Goal: Transaction & Acquisition: Purchase product/service

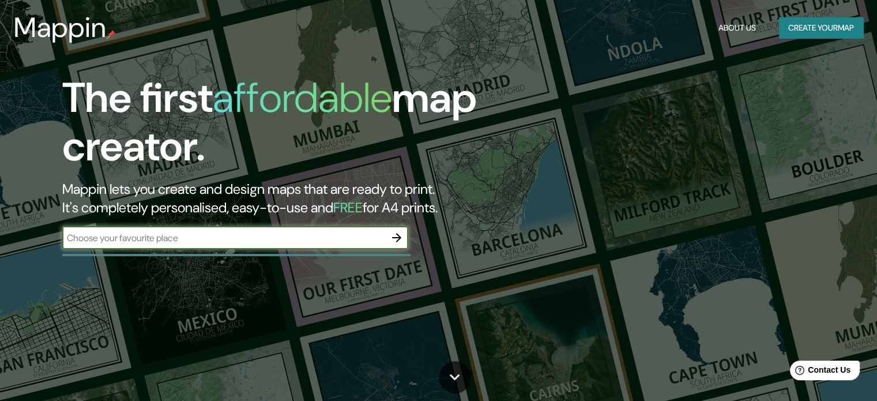
click at [257, 241] on input "text" at bounding box center [223, 237] width 323 height 13
paste input "[STREET_ADDRESS]"
type input "[STREET_ADDRESS]"
click at [399, 239] on icon "button" at bounding box center [396, 237] width 9 height 9
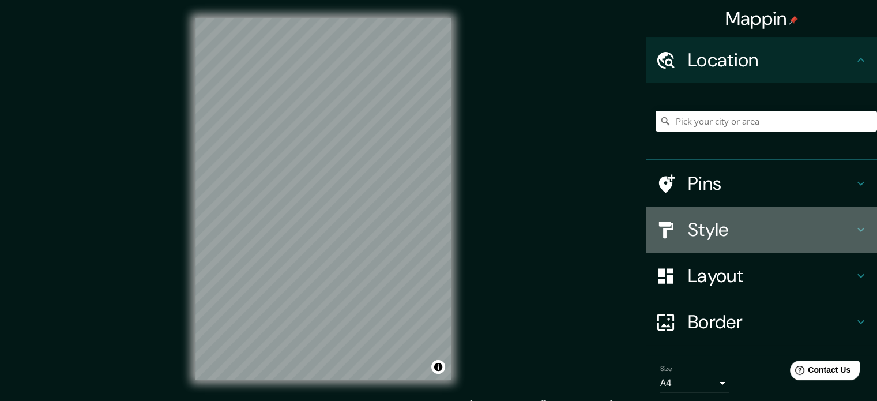
click at [710, 225] on h4 "Style" at bounding box center [770, 229] width 166 height 23
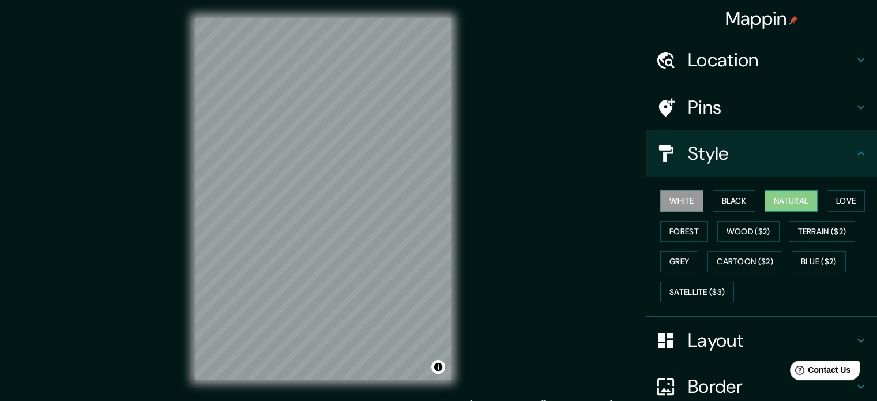
click at [797, 199] on button "Natural" at bounding box center [790, 200] width 53 height 21
click at [687, 229] on button "Forest" at bounding box center [684, 231] width 48 height 21
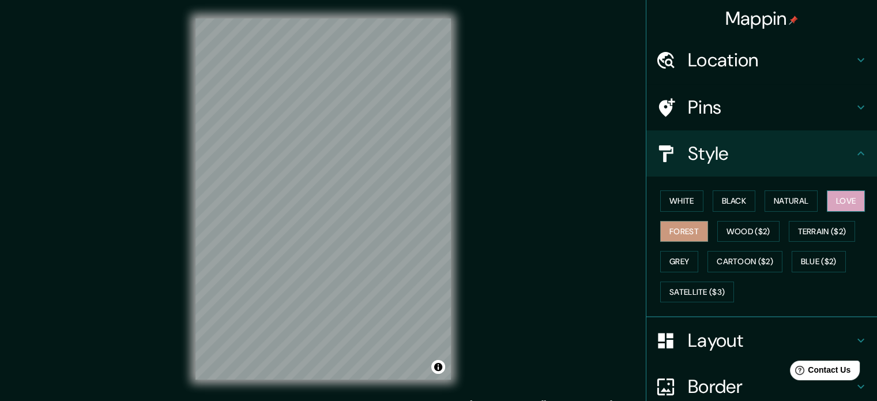
click at [832, 195] on button "Love" at bounding box center [845, 200] width 38 height 21
click at [834, 235] on button "Terrain ($2)" at bounding box center [821, 231] width 67 height 21
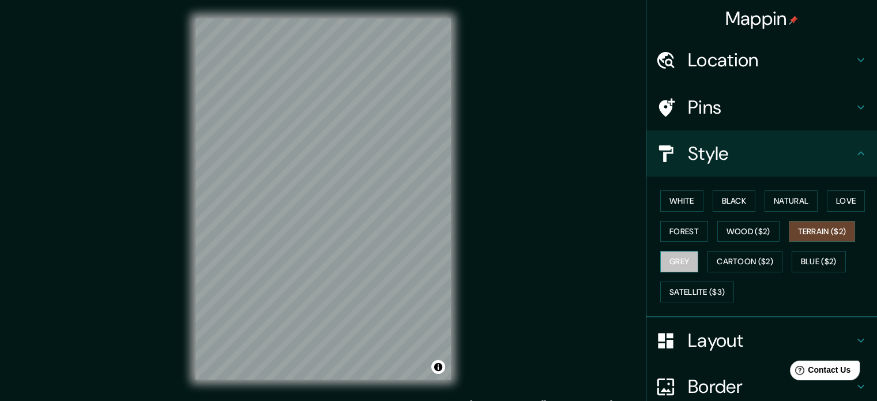
click at [674, 260] on button "Grey" at bounding box center [679, 261] width 38 height 21
click at [679, 203] on button "White" at bounding box center [681, 200] width 43 height 21
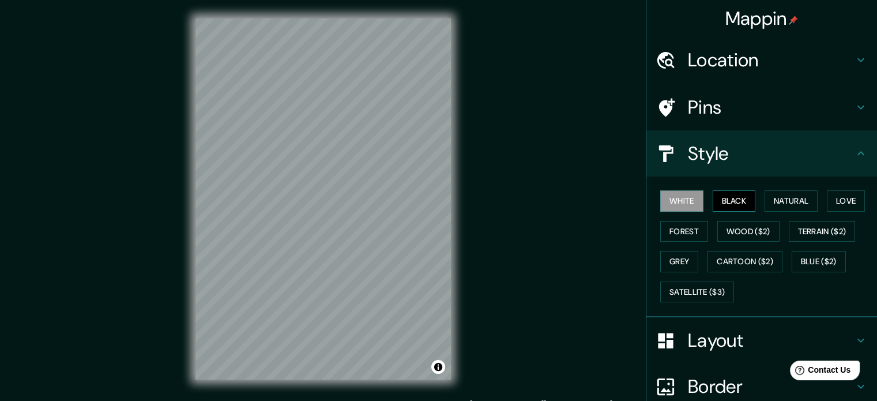
click at [732, 197] on button "Black" at bounding box center [733, 200] width 43 height 21
click at [769, 202] on button "Natural" at bounding box center [790, 200] width 53 height 21
click at [686, 202] on button "White" at bounding box center [681, 200] width 43 height 21
click at [750, 159] on h4 "Style" at bounding box center [770, 153] width 166 height 23
click at [855, 151] on icon at bounding box center [860, 153] width 14 height 14
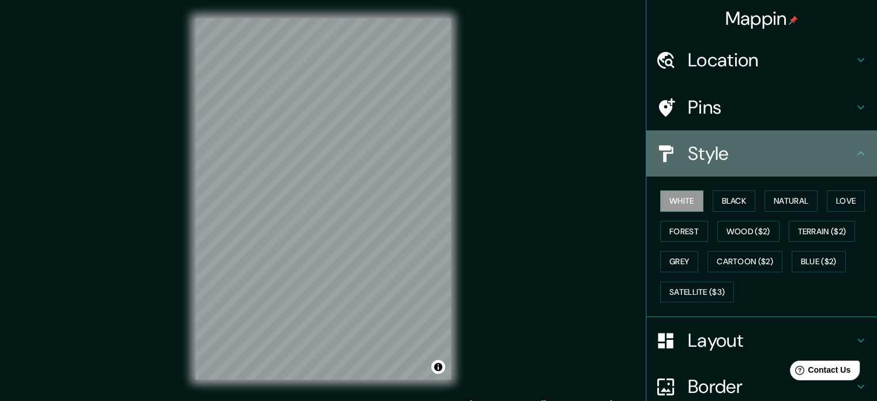
click at [857, 154] on icon at bounding box center [860, 153] width 7 height 4
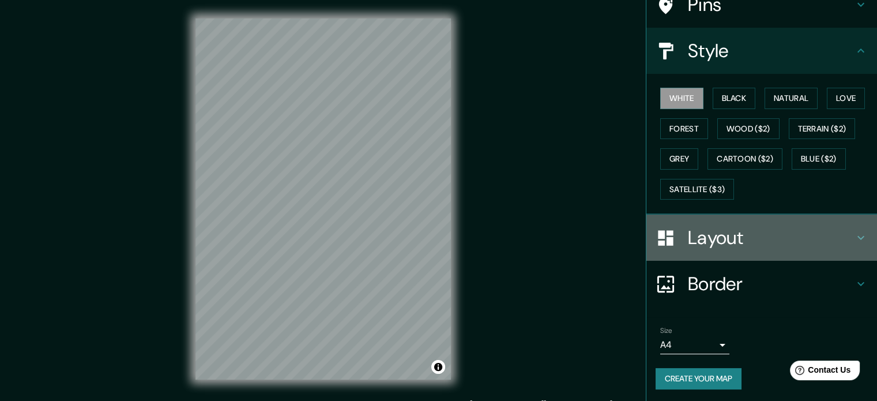
click at [853, 231] on icon at bounding box center [860, 238] width 14 height 14
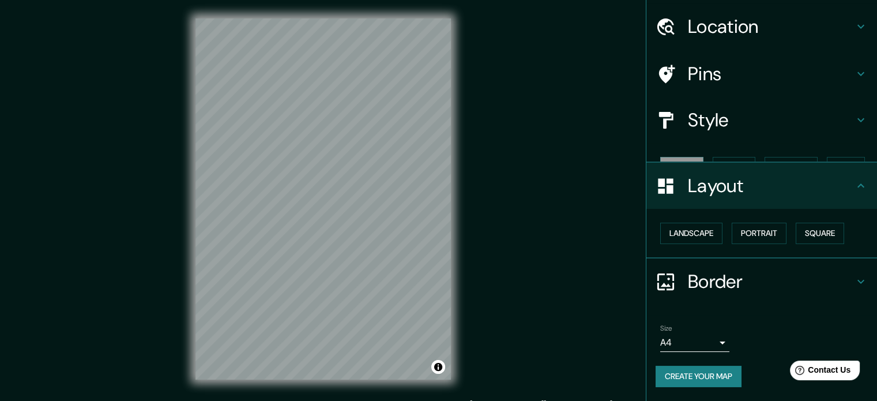
scroll to position [13, 0]
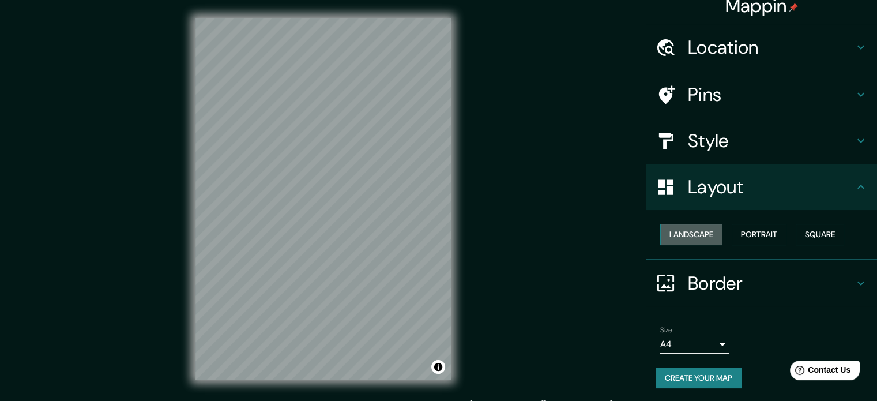
click at [687, 226] on button "Landscape" at bounding box center [691, 234] width 62 height 21
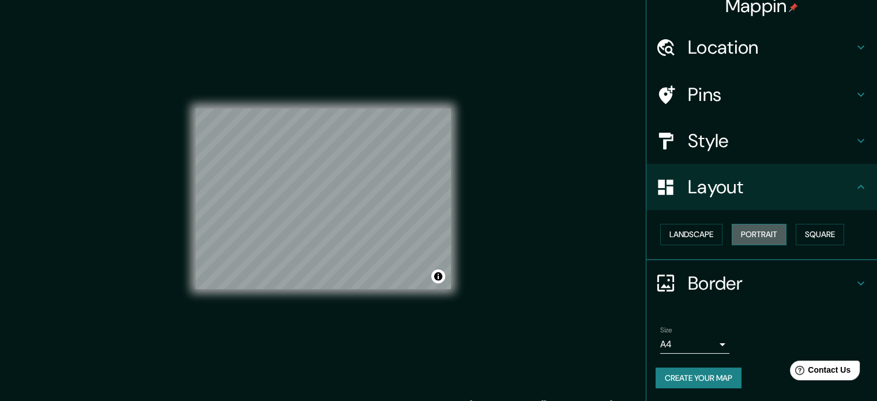
click at [753, 231] on button "Portrait" at bounding box center [758, 234] width 55 height 21
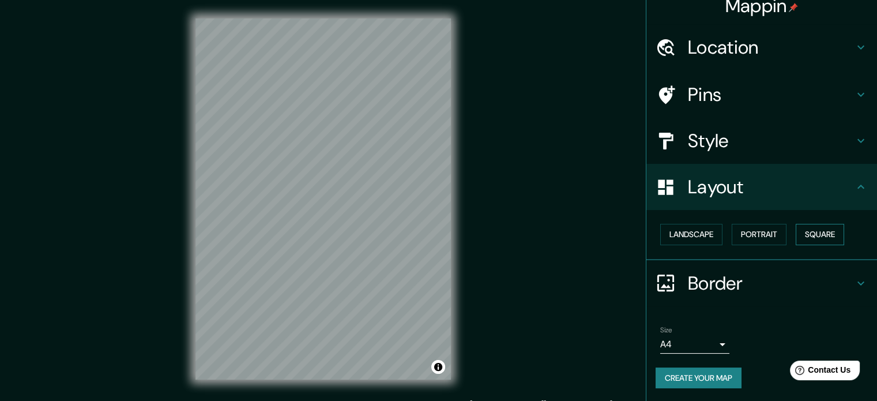
click at [795, 233] on button "Square" at bounding box center [819, 234] width 48 height 21
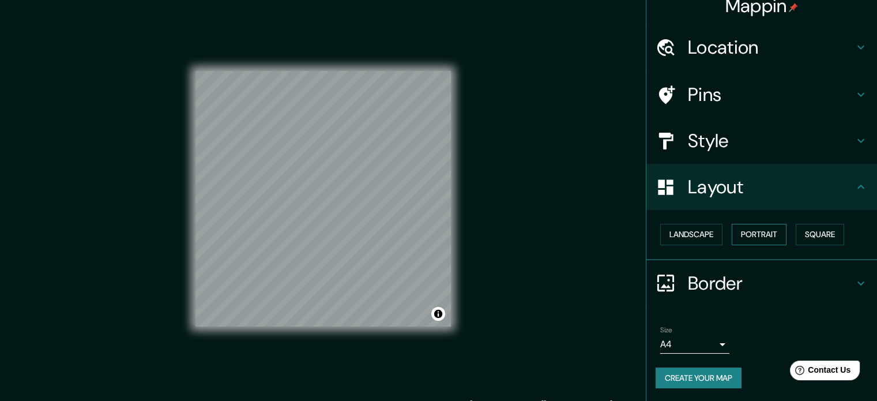
click at [761, 232] on button "Portrait" at bounding box center [758, 234] width 55 height 21
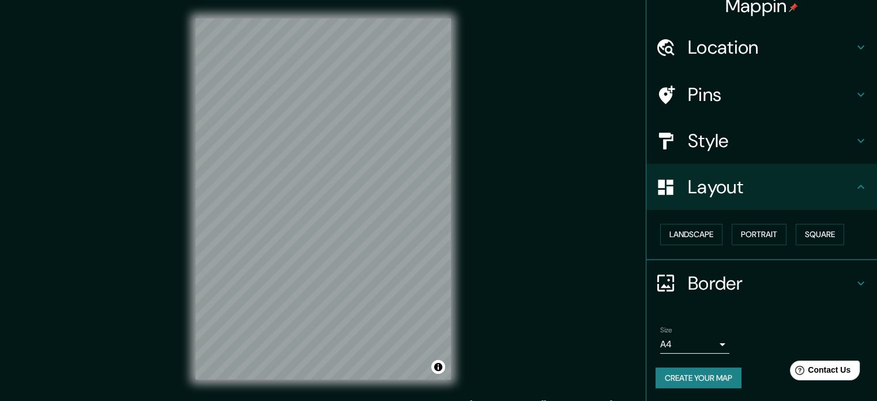
click at [853, 183] on icon at bounding box center [860, 187] width 14 height 14
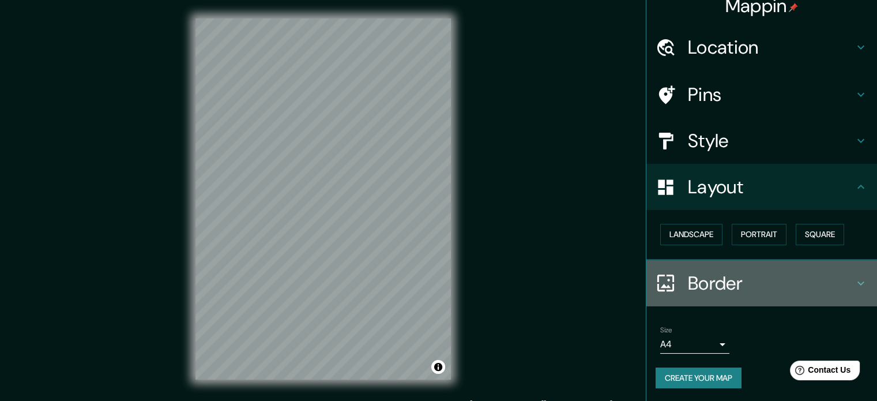
click at [853, 278] on icon at bounding box center [860, 283] width 14 height 14
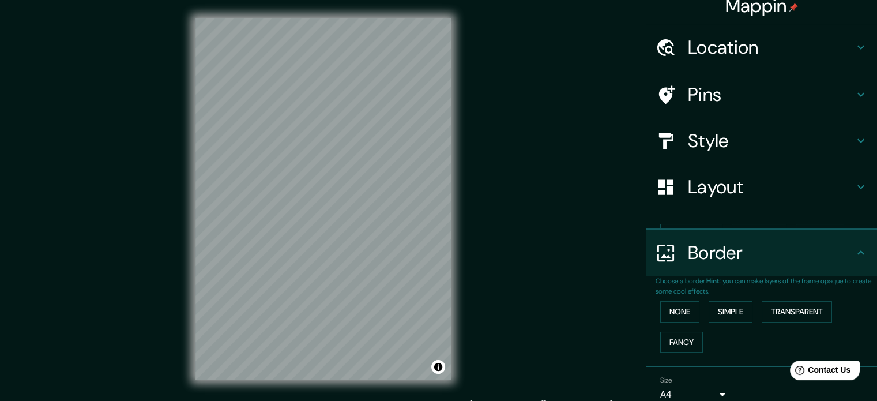
scroll to position [44, 0]
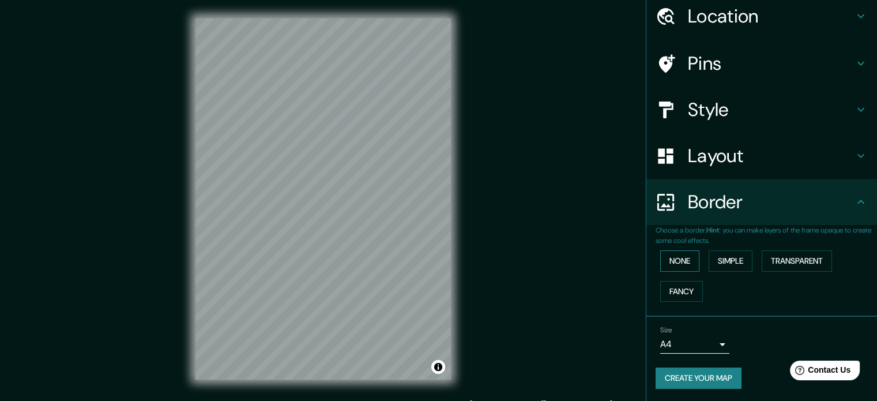
click at [683, 266] on button "None" at bounding box center [679, 260] width 39 height 21
click at [738, 261] on button "Simple" at bounding box center [730, 260] width 44 height 21
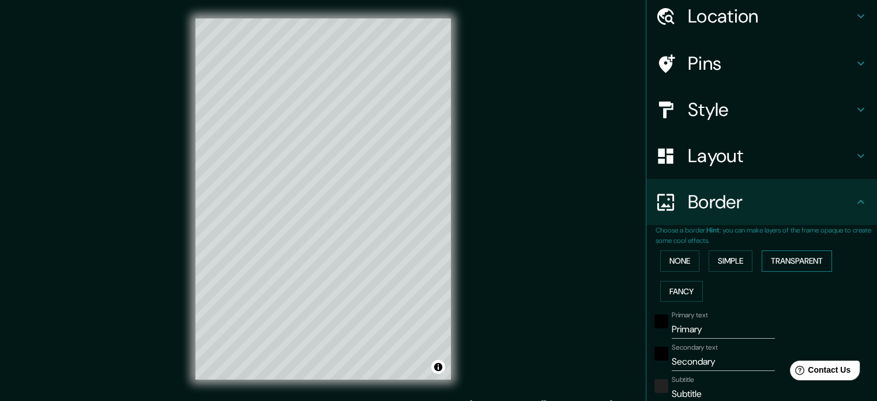
click at [777, 258] on button "Transparent" at bounding box center [796, 260] width 70 height 21
click at [675, 258] on button "None" at bounding box center [679, 260] width 39 height 21
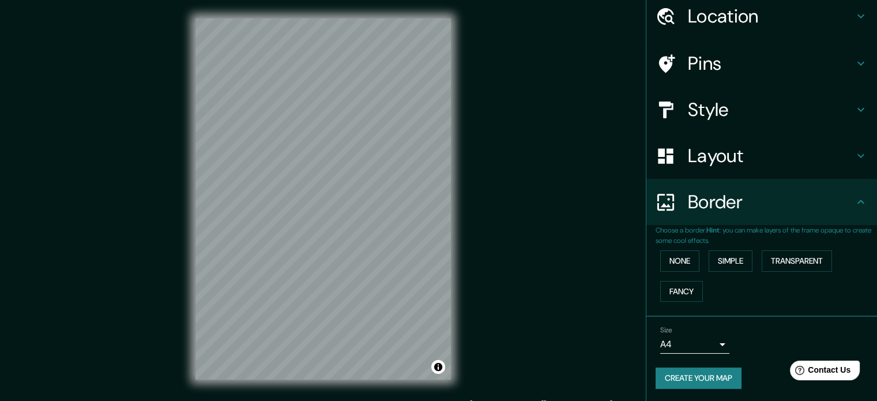
click at [856, 204] on icon at bounding box center [860, 202] width 14 height 14
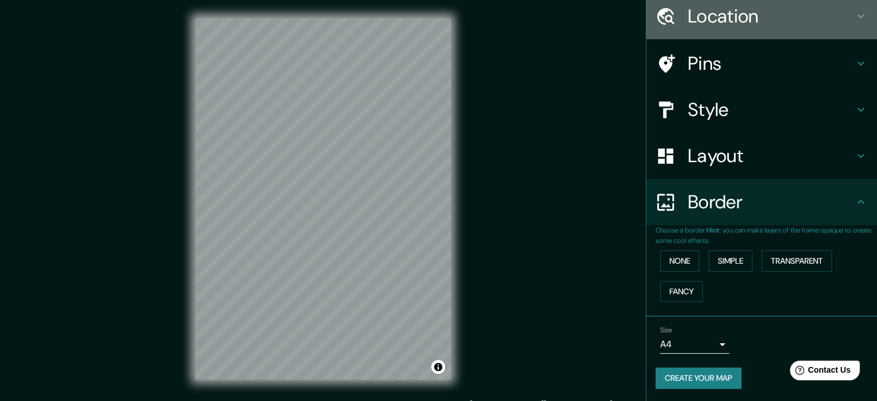
click at [853, 17] on icon at bounding box center [860, 16] width 14 height 14
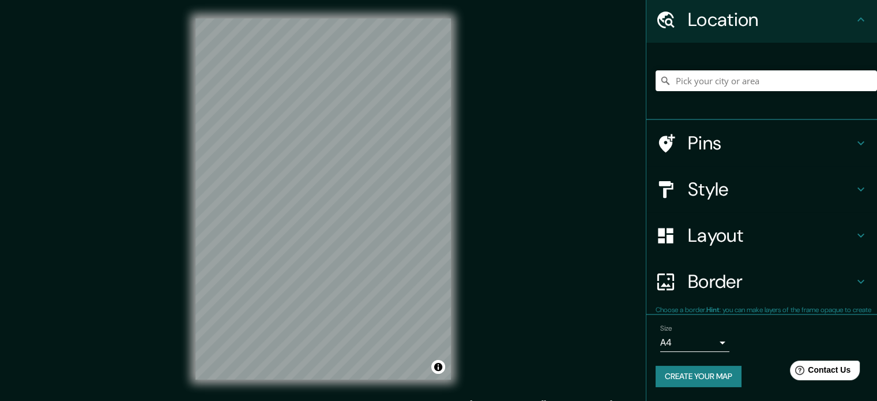
scroll to position [39, 0]
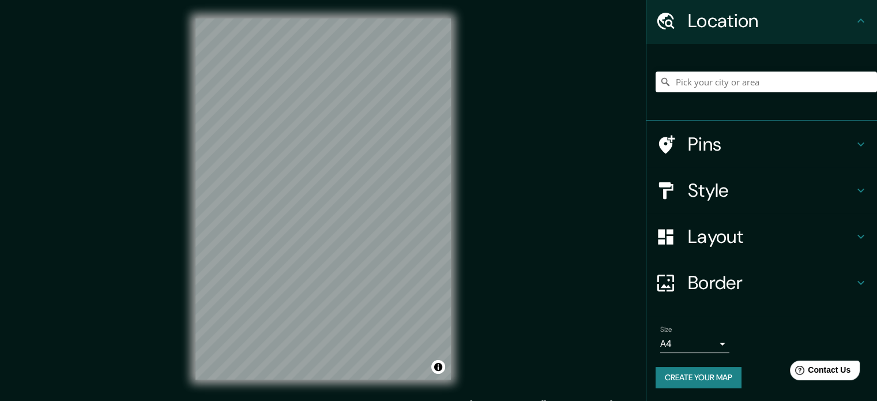
click at [853, 17] on icon at bounding box center [860, 21] width 14 height 14
click at [857, 15] on icon at bounding box center [860, 21] width 14 height 14
click at [853, 143] on icon at bounding box center [860, 144] width 14 height 14
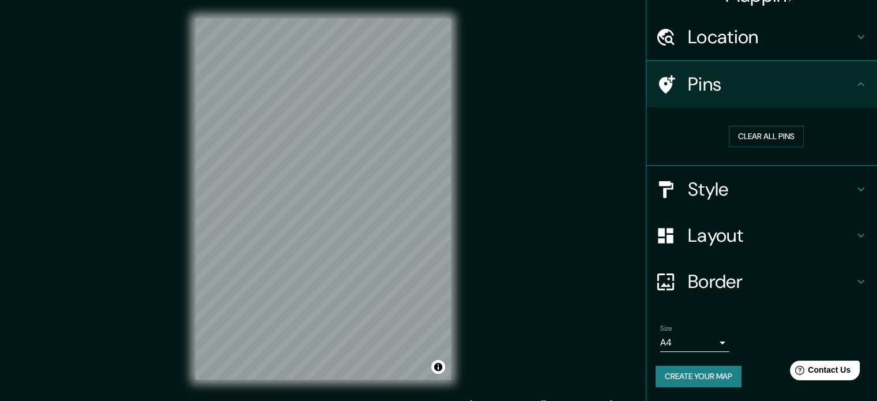
scroll to position [22, 0]
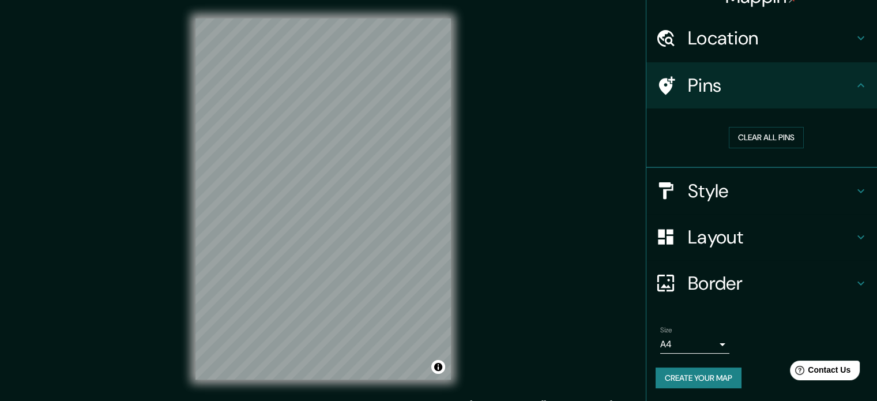
click at [857, 84] on icon at bounding box center [860, 85] width 7 height 4
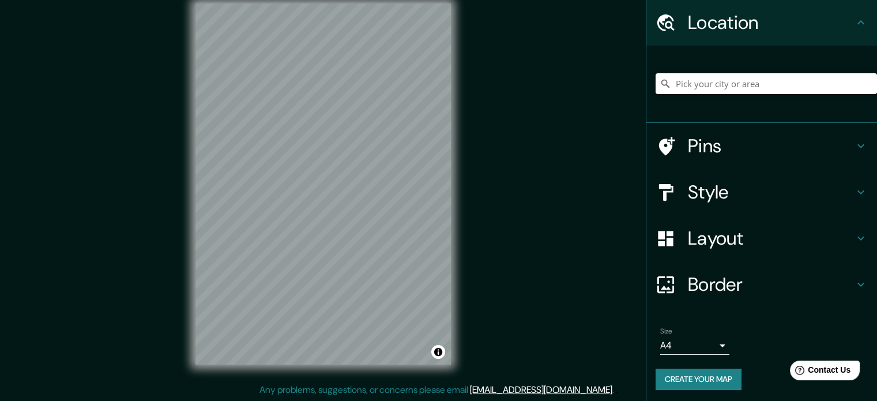
scroll to position [39, 0]
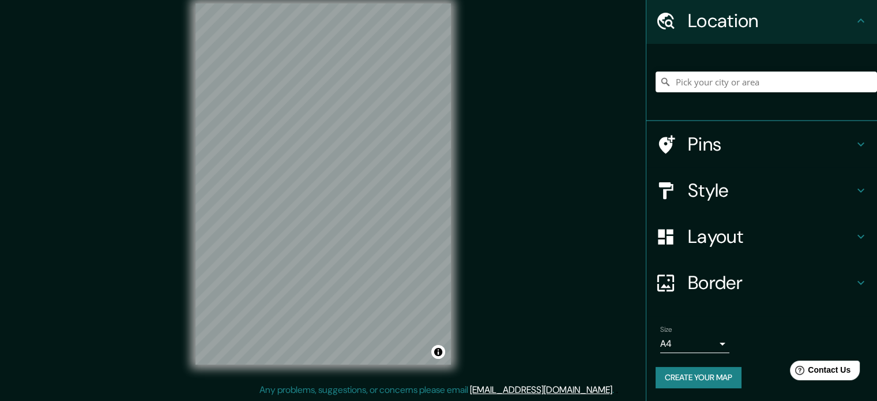
click at [715, 374] on button "Create your map" at bounding box center [698, 377] width 86 height 21
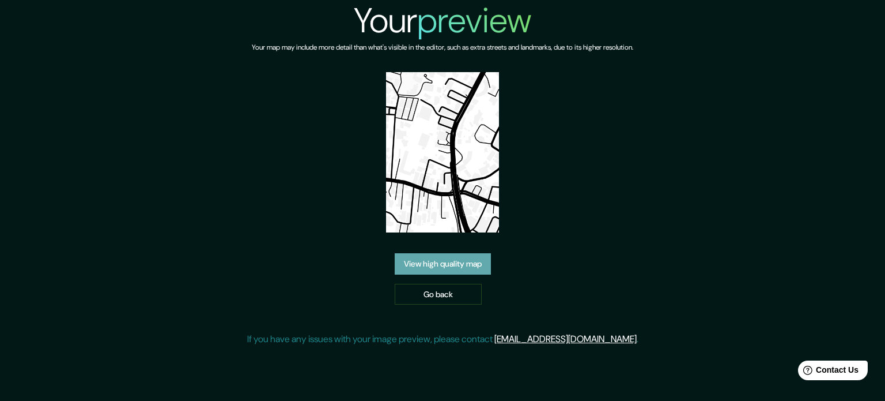
click at [467, 264] on link "View high quality map" at bounding box center [443, 263] width 96 height 21
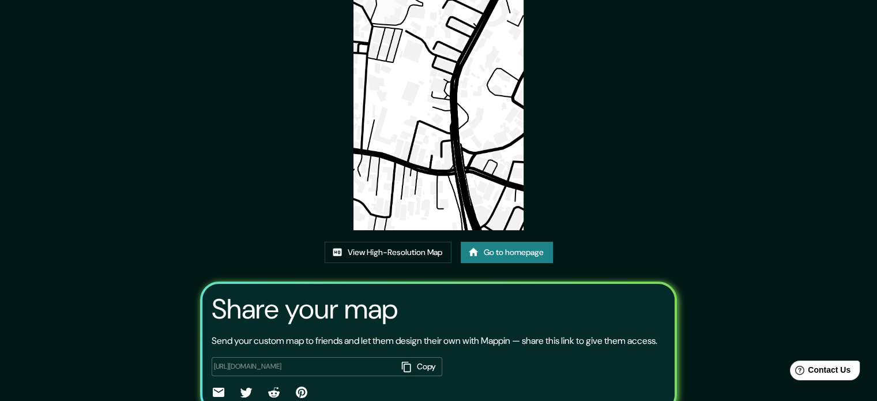
scroll to position [127, 0]
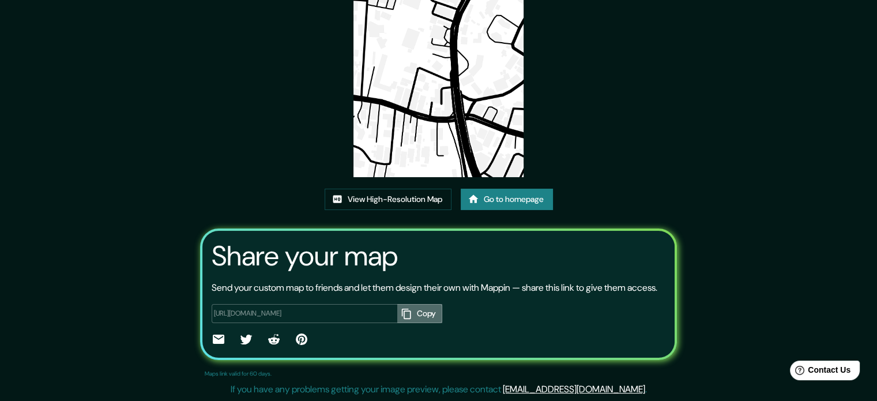
click at [411, 315] on button "Copy" at bounding box center [419, 313] width 45 height 19
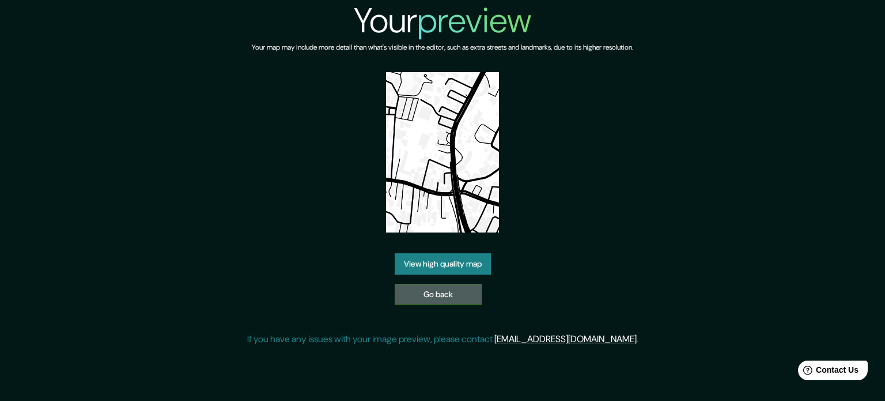
click at [445, 301] on link "Go back" at bounding box center [438, 294] width 87 height 21
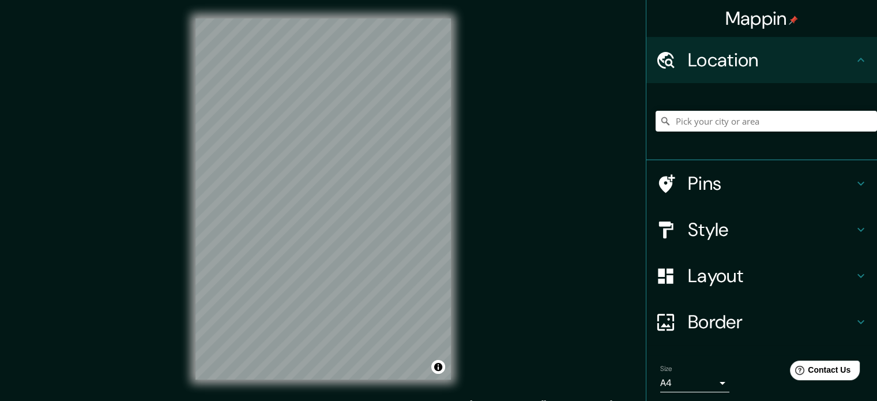
click at [675, 232] on div at bounding box center [671, 230] width 32 height 20
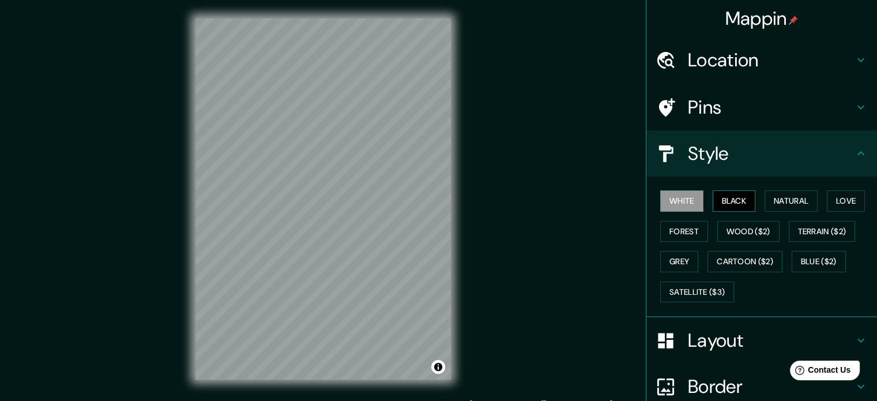
click at [721, 202] on button "Black" at bounding box center [733, 200] width 43 height 21
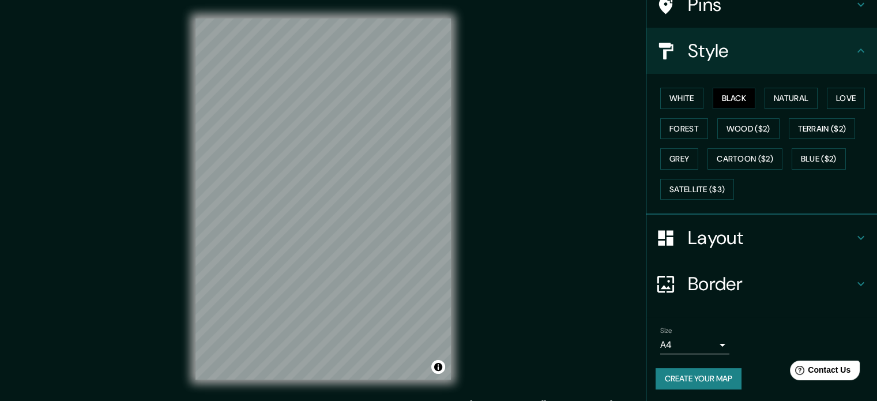
scroll to position [15, 0]
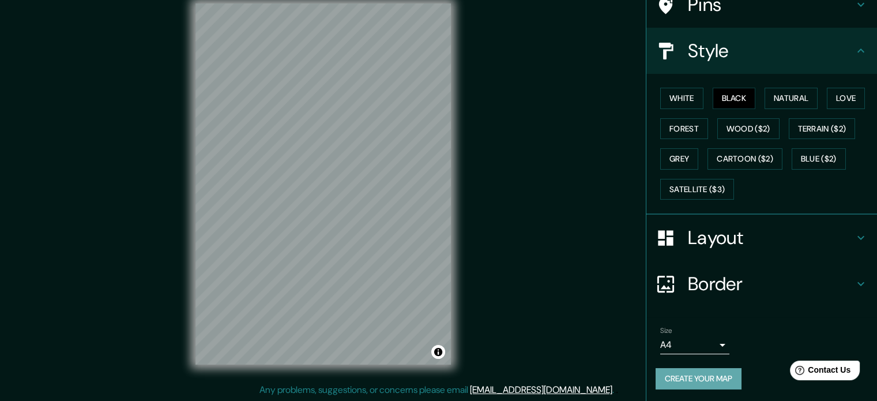
click at [711, 378] on button "Create your map" at bounding box center [698, 378] width 86 height 21
